Goal: Check status: Check status

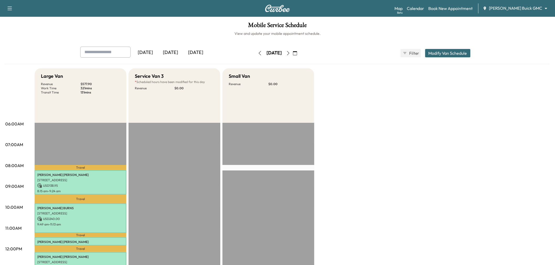
click at [299, 52] on button "button" at bounding box center [295, 53] width 9 height 8
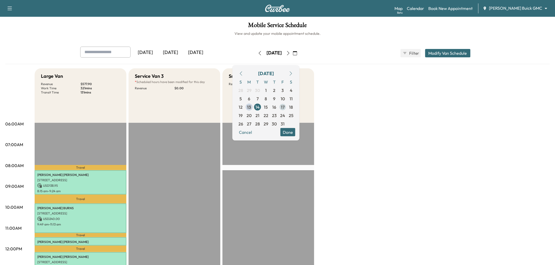
click at [285, 106] on span "17" at bounding box center [283, 107] width 4 height 6
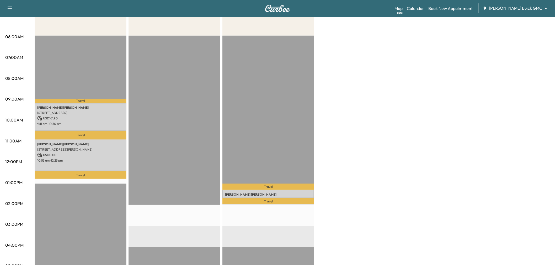
scroll to position [146, 0]
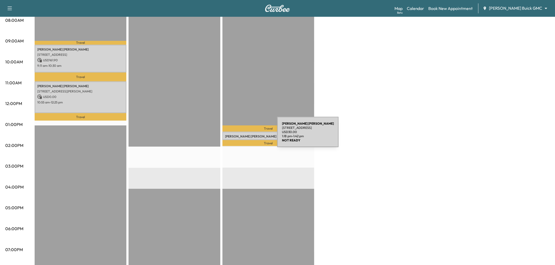
click at [246, 135] on p "Fransisco Hernandez" at bounding box center [268, 137] width 87 height 4
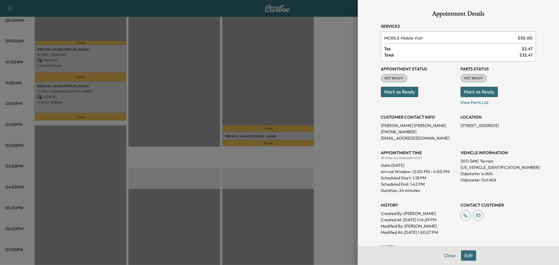
click at [246, 135] on div at bounding box center [279, 132] width 559 height 265
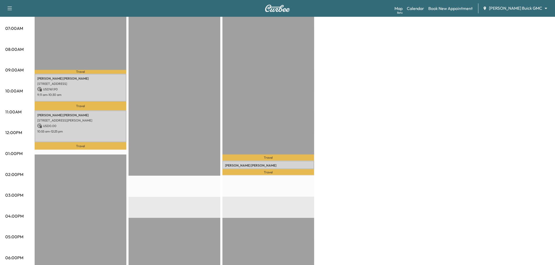
scroll to position [87, 0]
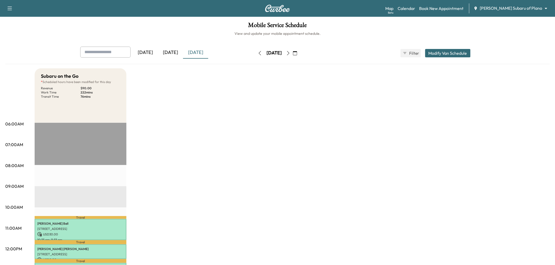
click at [259, 51] on icon "button" at bounding box center [260, 53] width 2 height 4
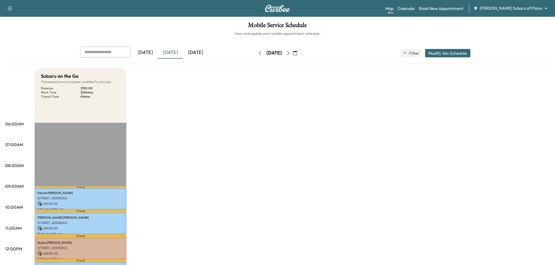
click at [290, 52] on icon "button" at bounding box center [288, 53] width 4 height 4
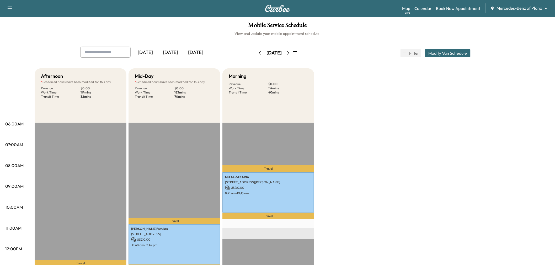
click at [297, 51] on icon "button" at bounding box center [295, 53] width 4 height 4
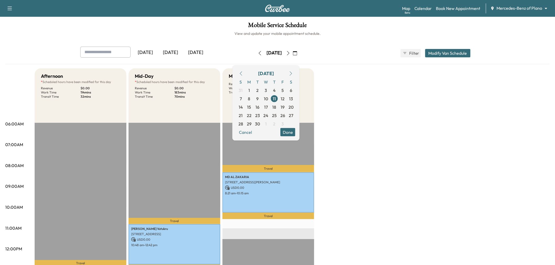
click at [295, 73] on button "button" at bounding box center [290, 73] width 9 height 8
click at [285, 105] on span "17" at bounding box center [283, 107] width 4 height 6
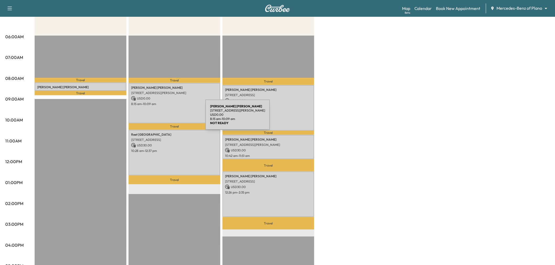
scroll to position [29, 0]
